Goal: Navigation & Orientation: Find specific page/section

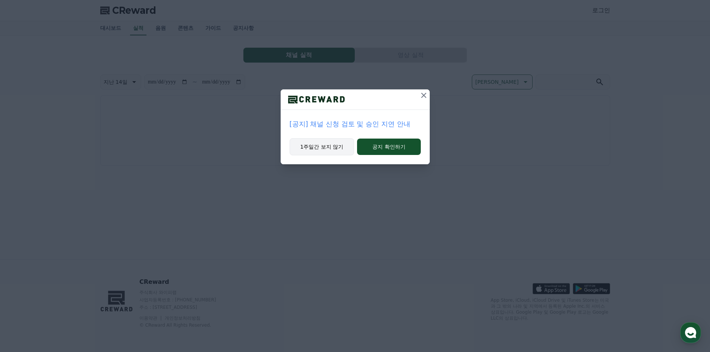
click at [337, 148] on button "1주일간 보지 않기" at bounding box center [322, 146] width 65 height 17
click at [333, 147] on button "1주일간 보지 않기" at bounding box center [321, 146] width 65 height 17
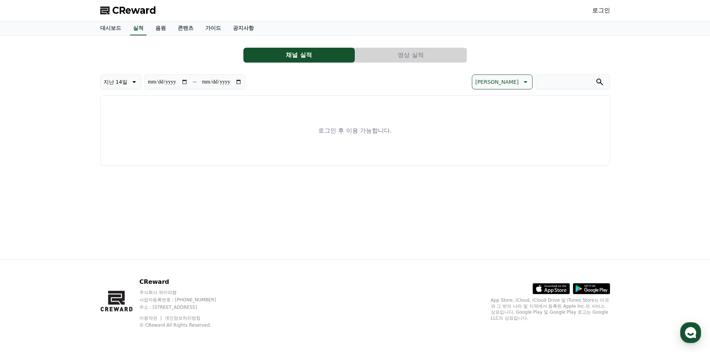
click at [594, 9] on link "로그인" at bounding box center [601, 10] width 18 height 9
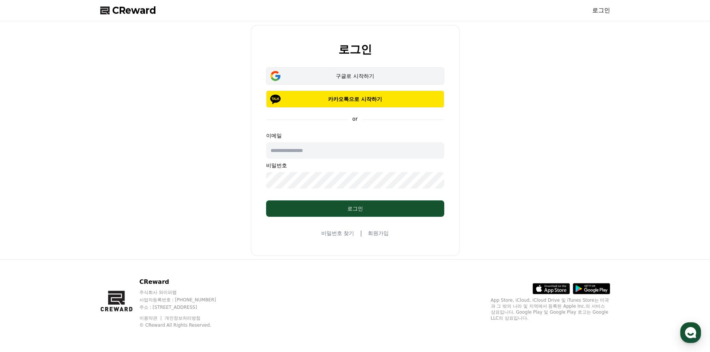
click at [332, 73] on div "구글로 시작하기" at bounding box center [355, 75] width 157 height 7
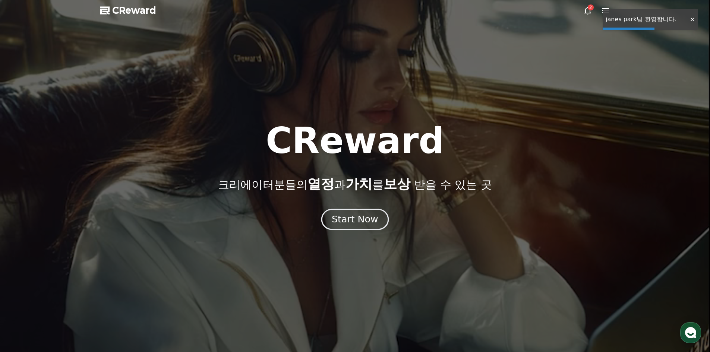
click at [339, 222] on div "Start Now" at bounding box center [355, 219] width 46 height 13
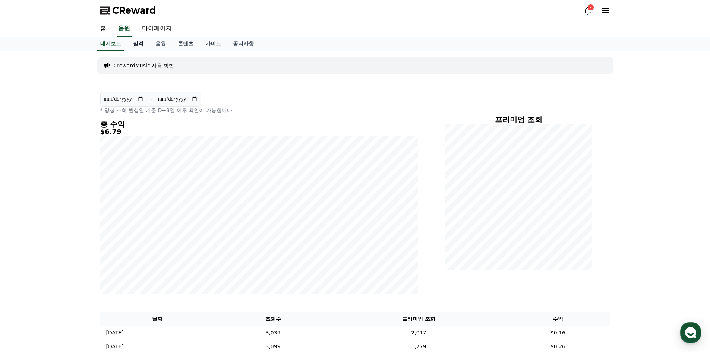
click at [130, 45] on link "실적" at bounding box center [138, 44] width 22 height 14
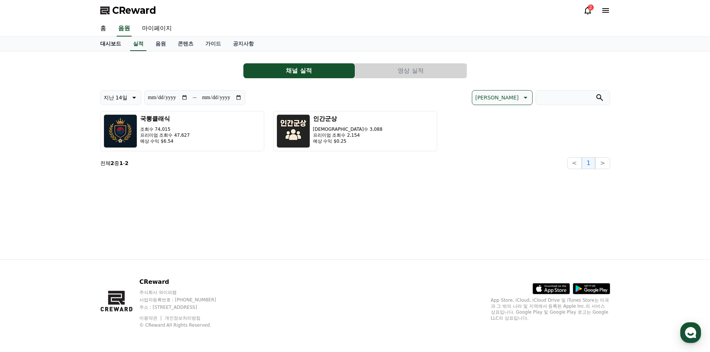
click at [112, 42] on link "대시보드" at bounding box center [110, 44] width 33 height 14
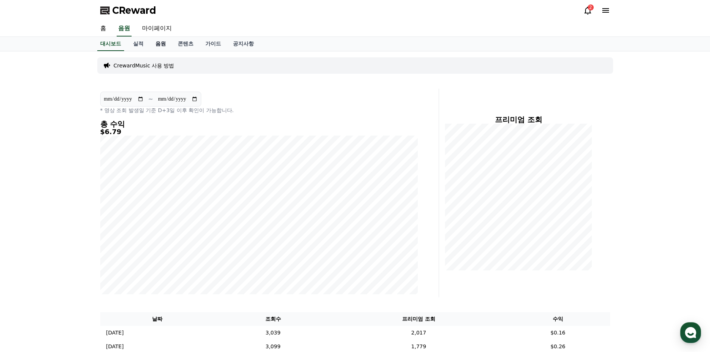
click at [164, 43] on link "음원" at bounding box center [160, 44] width 22 height 14
